Goal: Find specific page/section: Find specific page/section

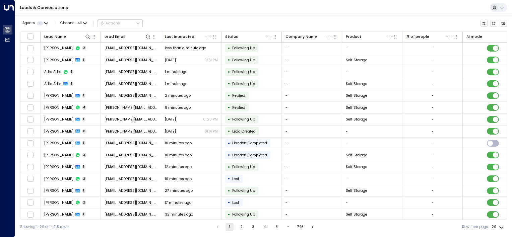
click at [497, 7] on button at bounding box center [497, 7] width 17 height 9
click at [317, 19] on div at bounding box center [256, 118] width 512 height 237
click at [86, 36] on icon at bounding box center [87, 36] width 4 height 4
type input "******"
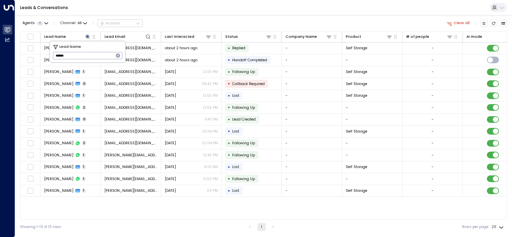
click at [192, 20] on div "Agents 1 Channel: All Actions Clear all" at bounding box center [263, 23] width 486 height 11
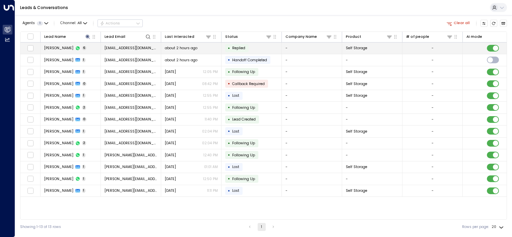
click at [123, 48] on span "[EMAIL_ADDRESS][DOMAIN_NAME]" at bounding box center [130, 48] width 53 height 5
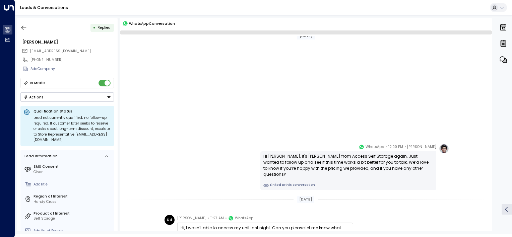
scroll to position [155, 0]
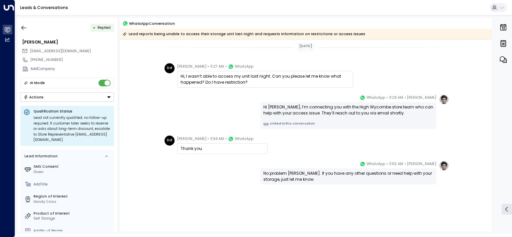
click at [229, 172] on div "[PERSON_NAME] • 11:55 AM • WhatsApp No problem [PERSON_NAME]. If you have any o…" at bounding box center [305, 173] width 286 height 24
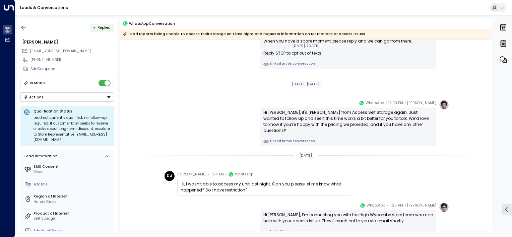
scroll to position [134, 0]
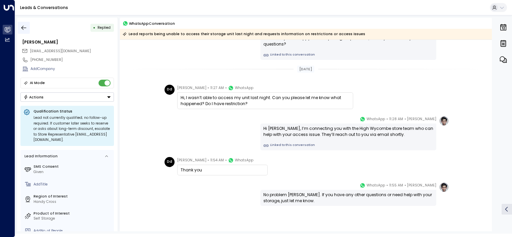
click at [24, 28] on icon "button" at bounding box center [23, 27] width 7 height 7
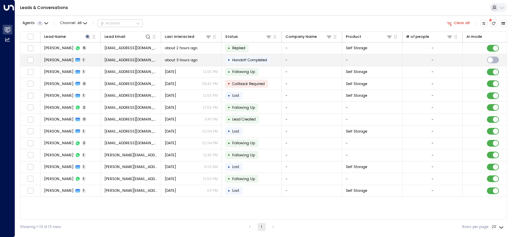
click at [110, 62] on span "[EMAIL_ADDRESS][DOMAIN_NAME]" at bounding box center [130, 60] width 53 height 5
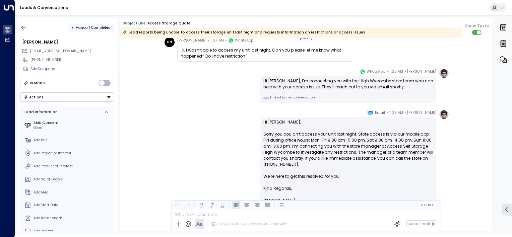
scroll to position [398, 0]
